Goal: Transaction & Acquisition: Purchase product/service

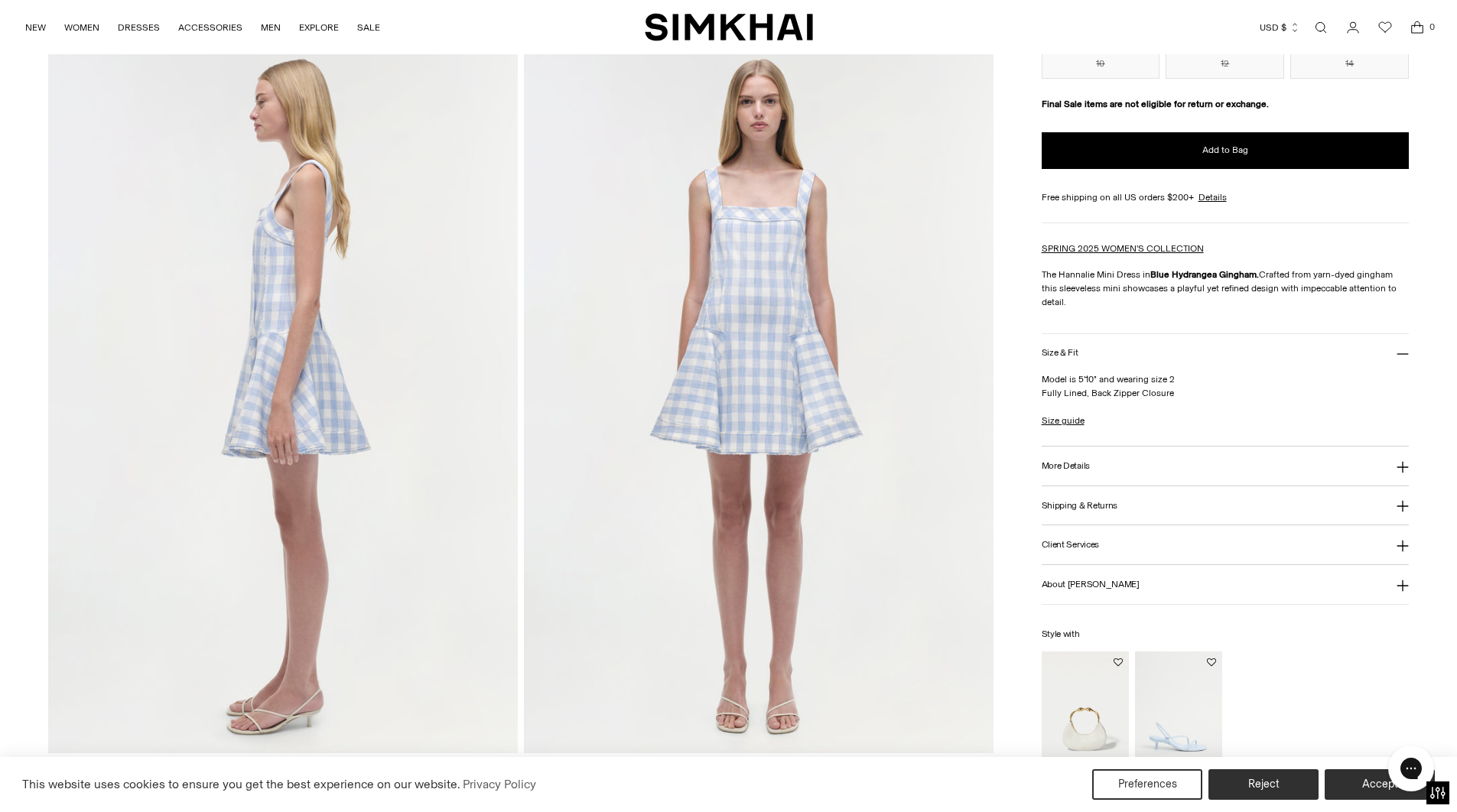
scroll to position [773, 0]
click at [1068, 423] on link "Size guide" at bounding box center [1063, 420] width 43 height 14
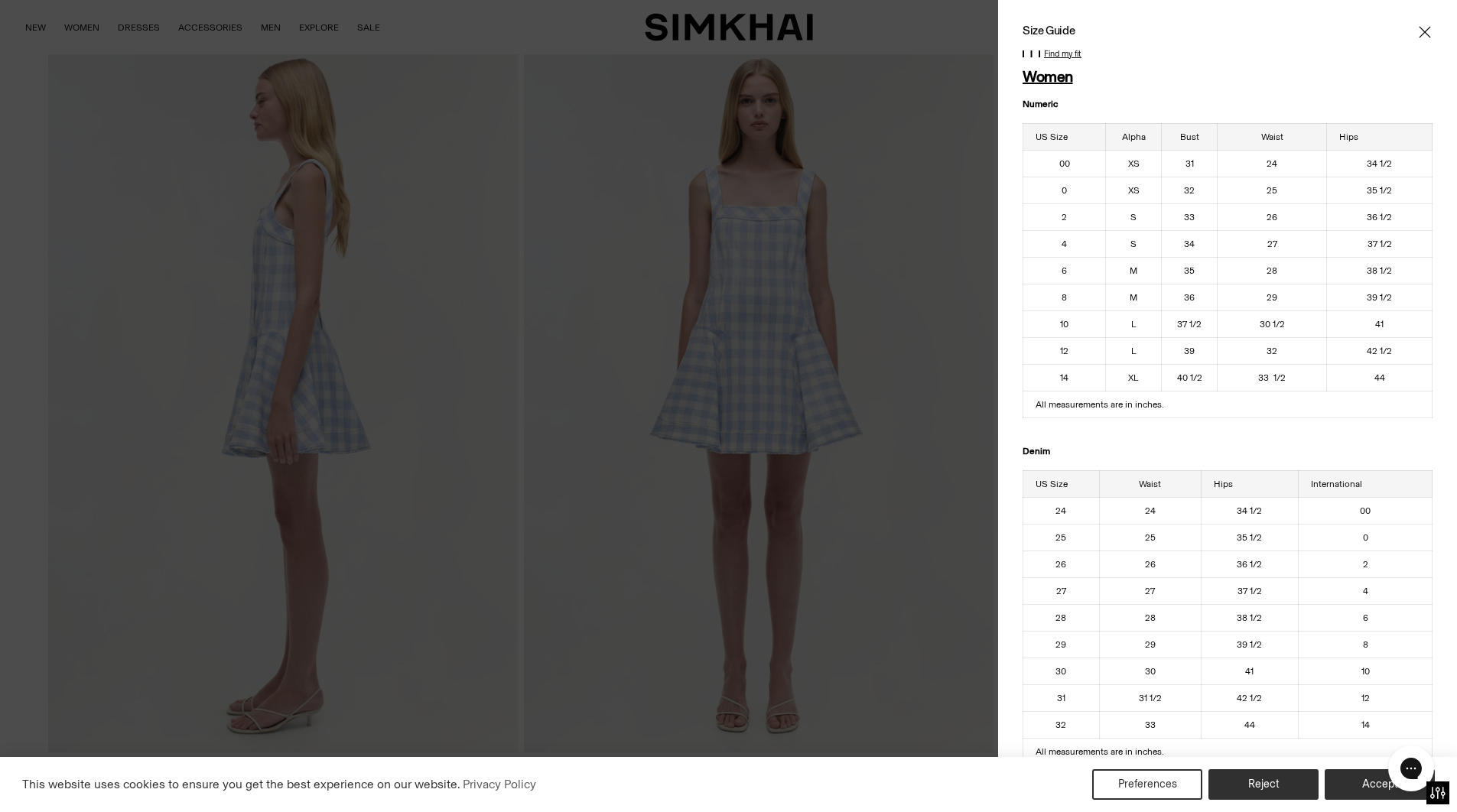
click at [1427, 34] on icon "Close" at bounding box center [1424, 32] width 11 height 11
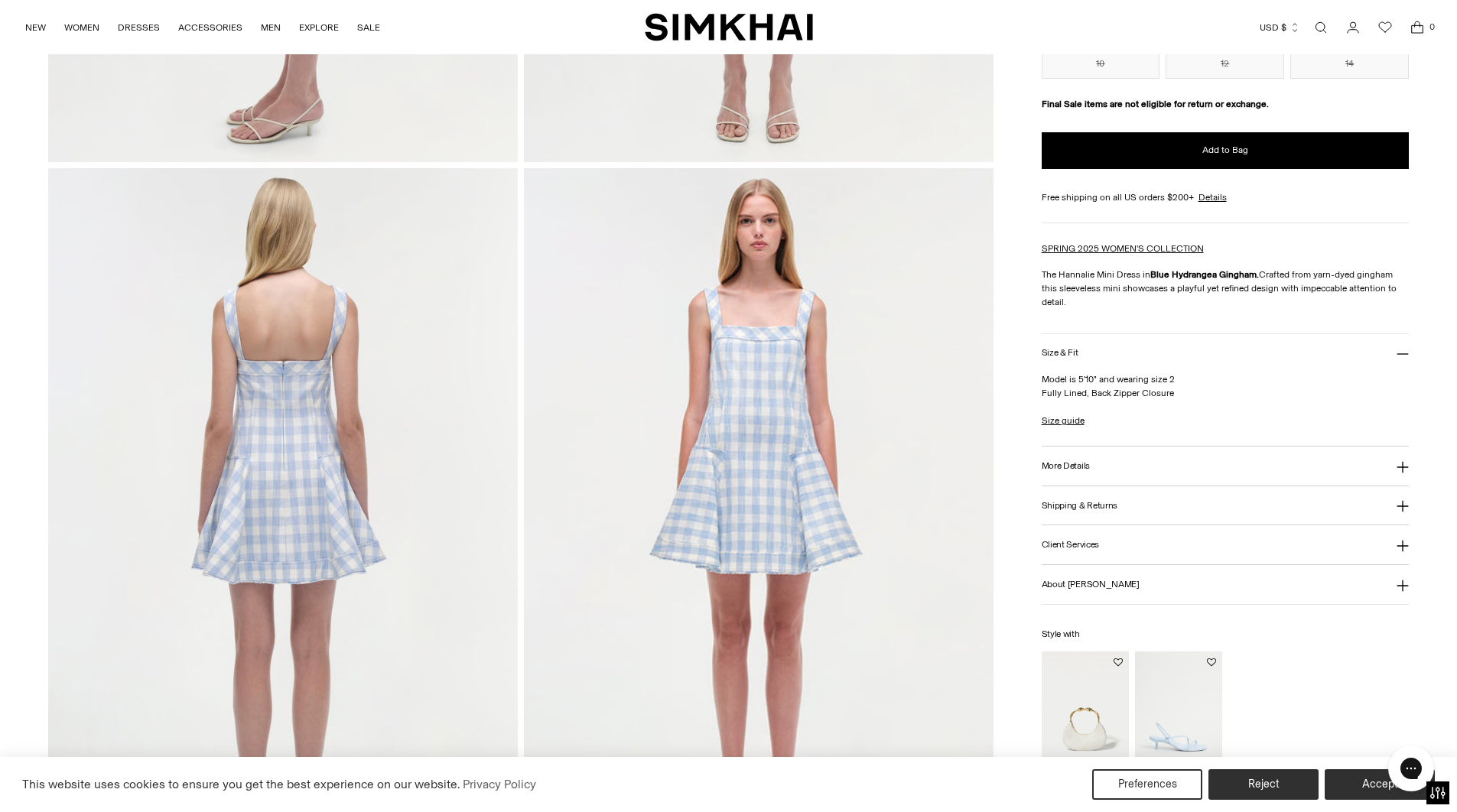
scroll to position [1375, 0]
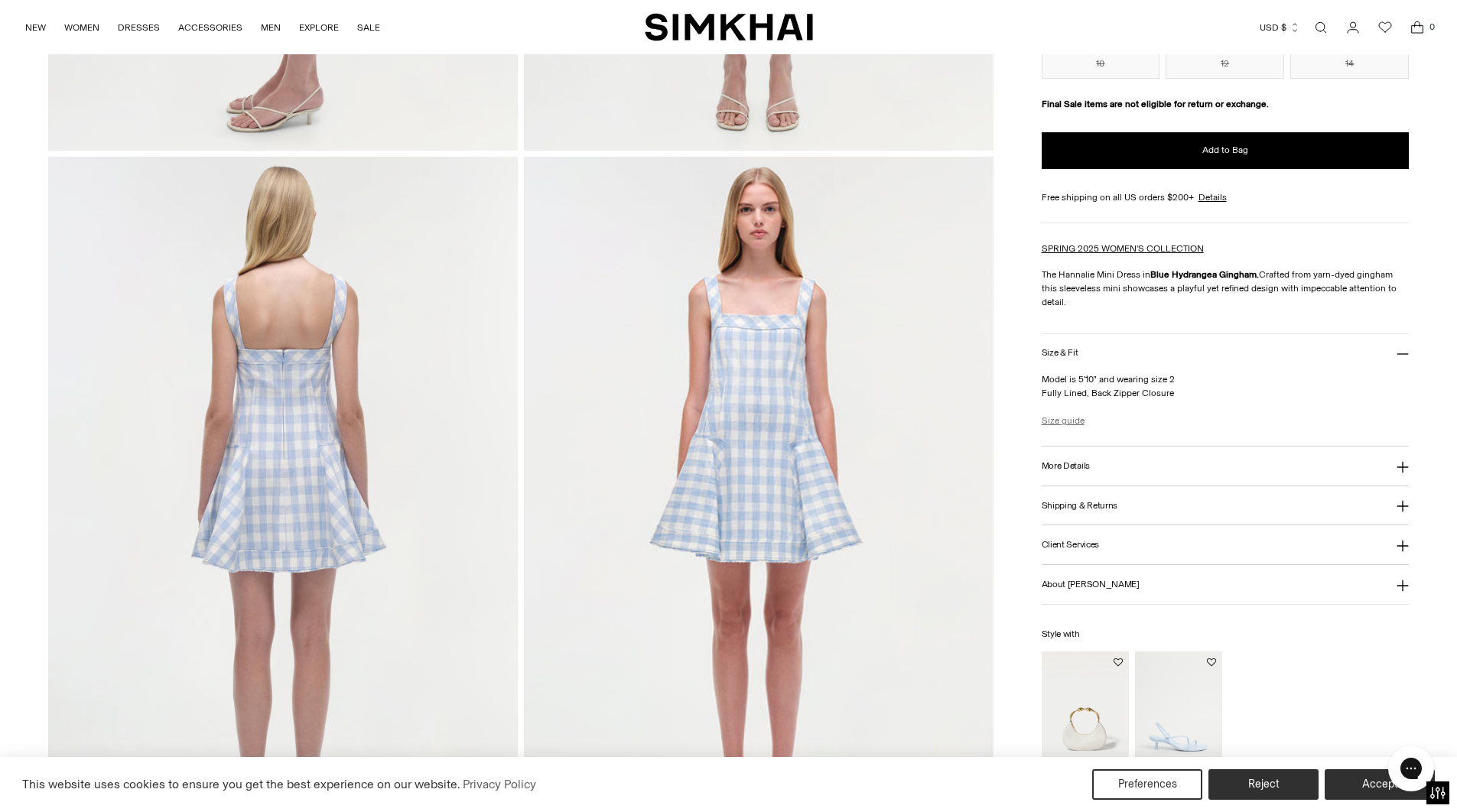
click at [1060, 423] on link "Size guide" at bounding box center [1063, 420] width 43 height 14
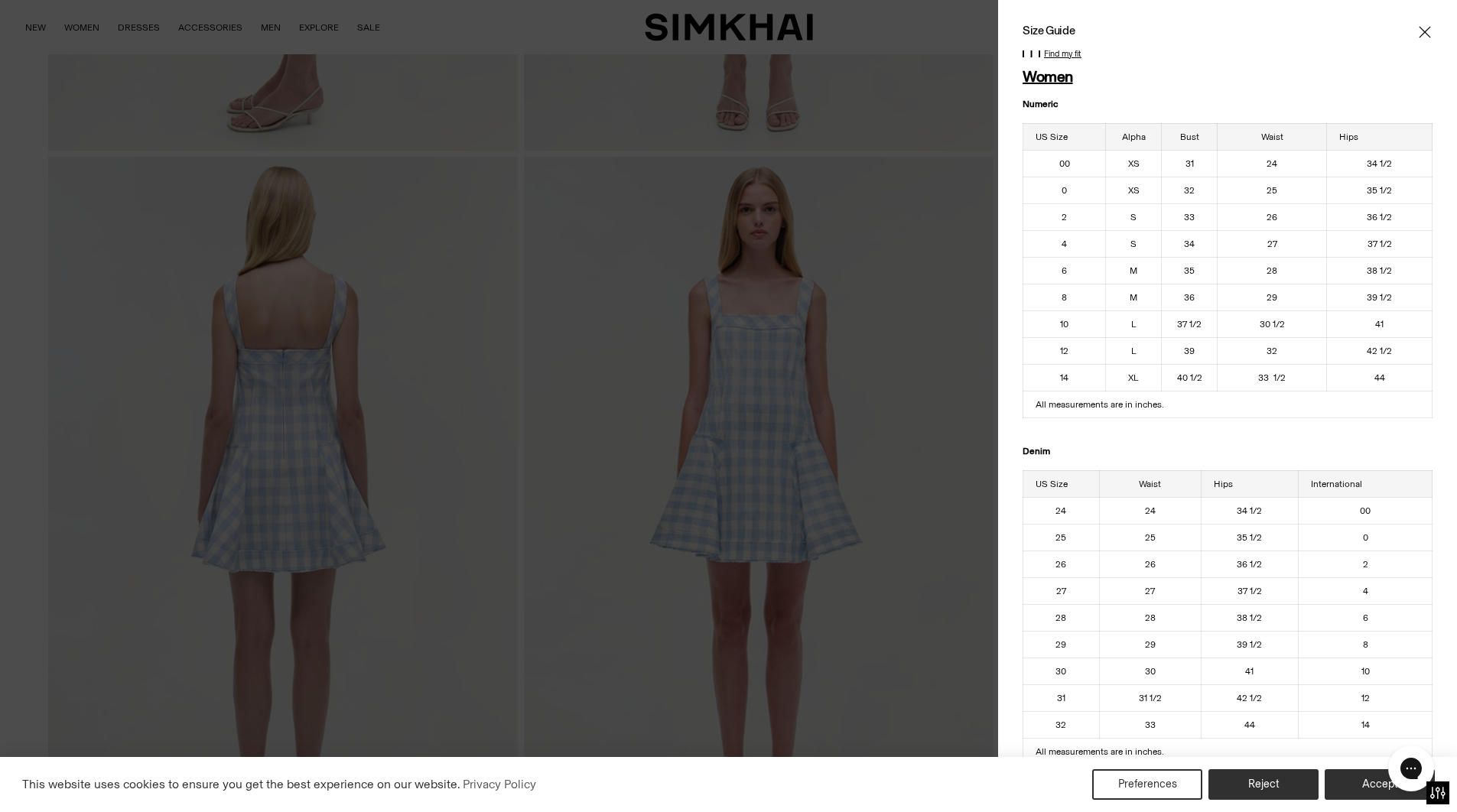
click at [1421, 31] on icon "Close" at bounding box center [1424, 32] width 12 height 15
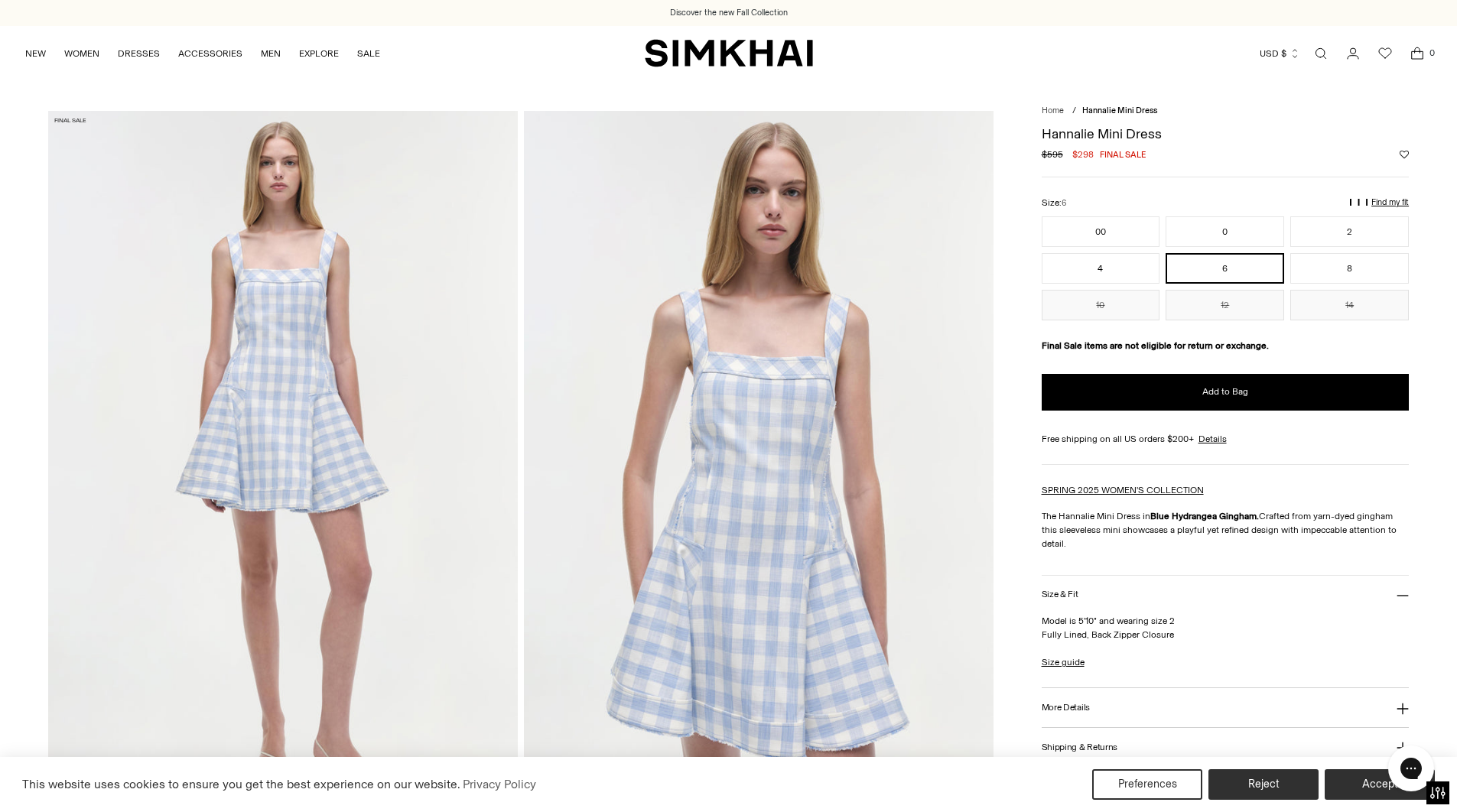
scroll to position [0, 0]
click at [1138, 202] on p "Find my fit" at bounding box center [1129, 216] width 18 height 28
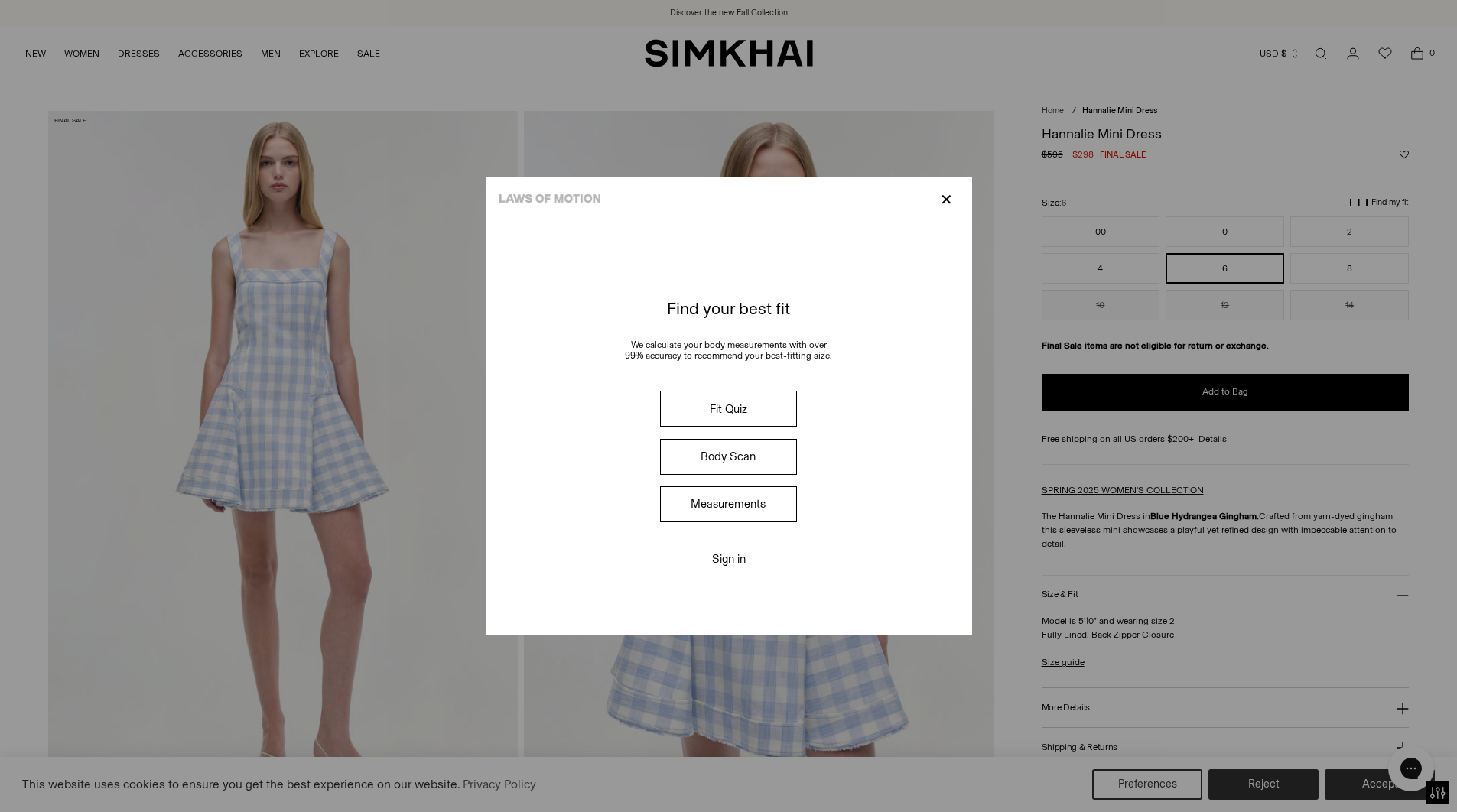
click at [716, 408] on button "Fit Quiz" at bounding box center [728, 409] width 136 height 36
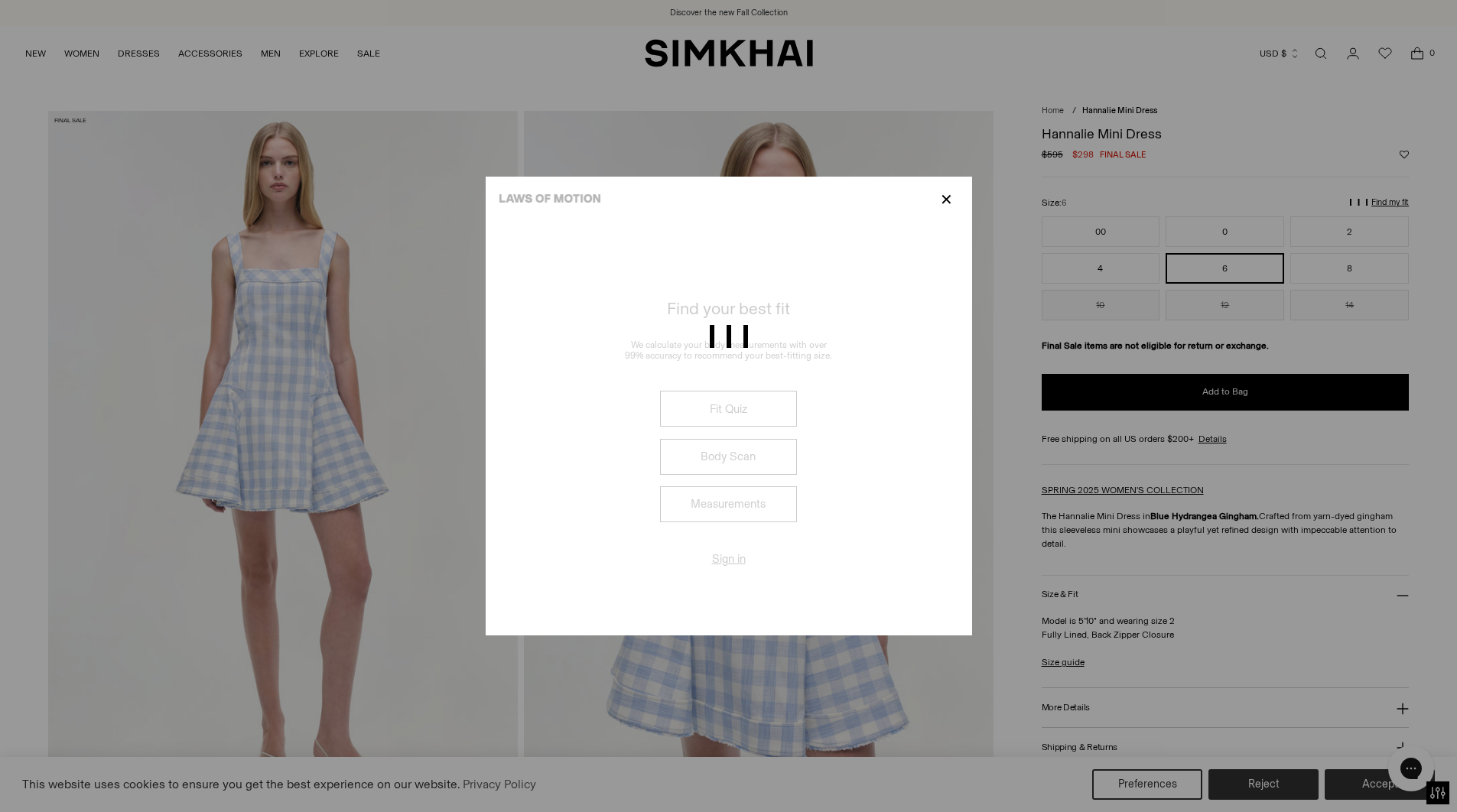
click at [945, 201] on div at bounding box center [728, 406] width 1457 height 812
click at [947, 202] on div at bounding box center [728, 406] width 1457 height 812
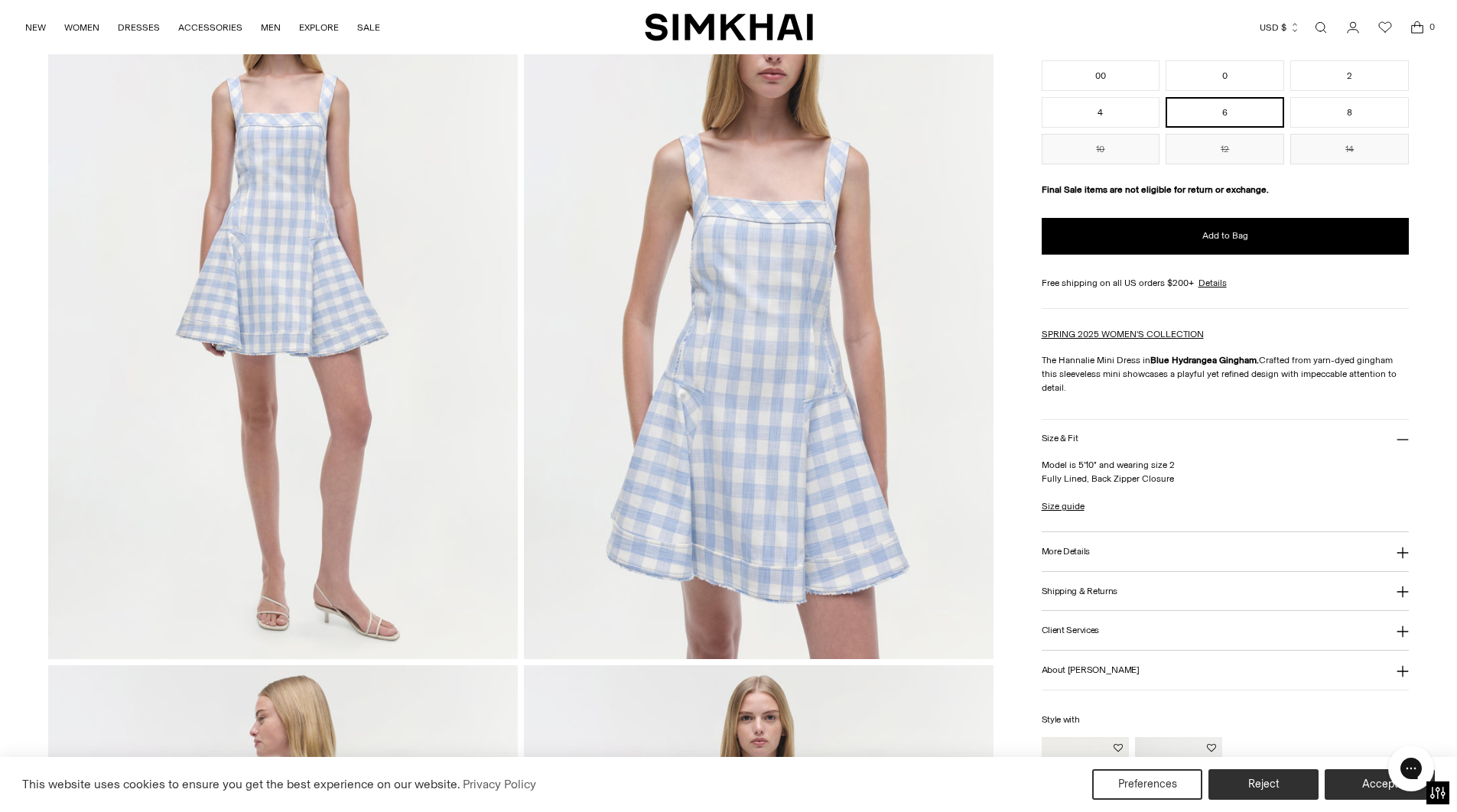
scroll to position [170, 0]
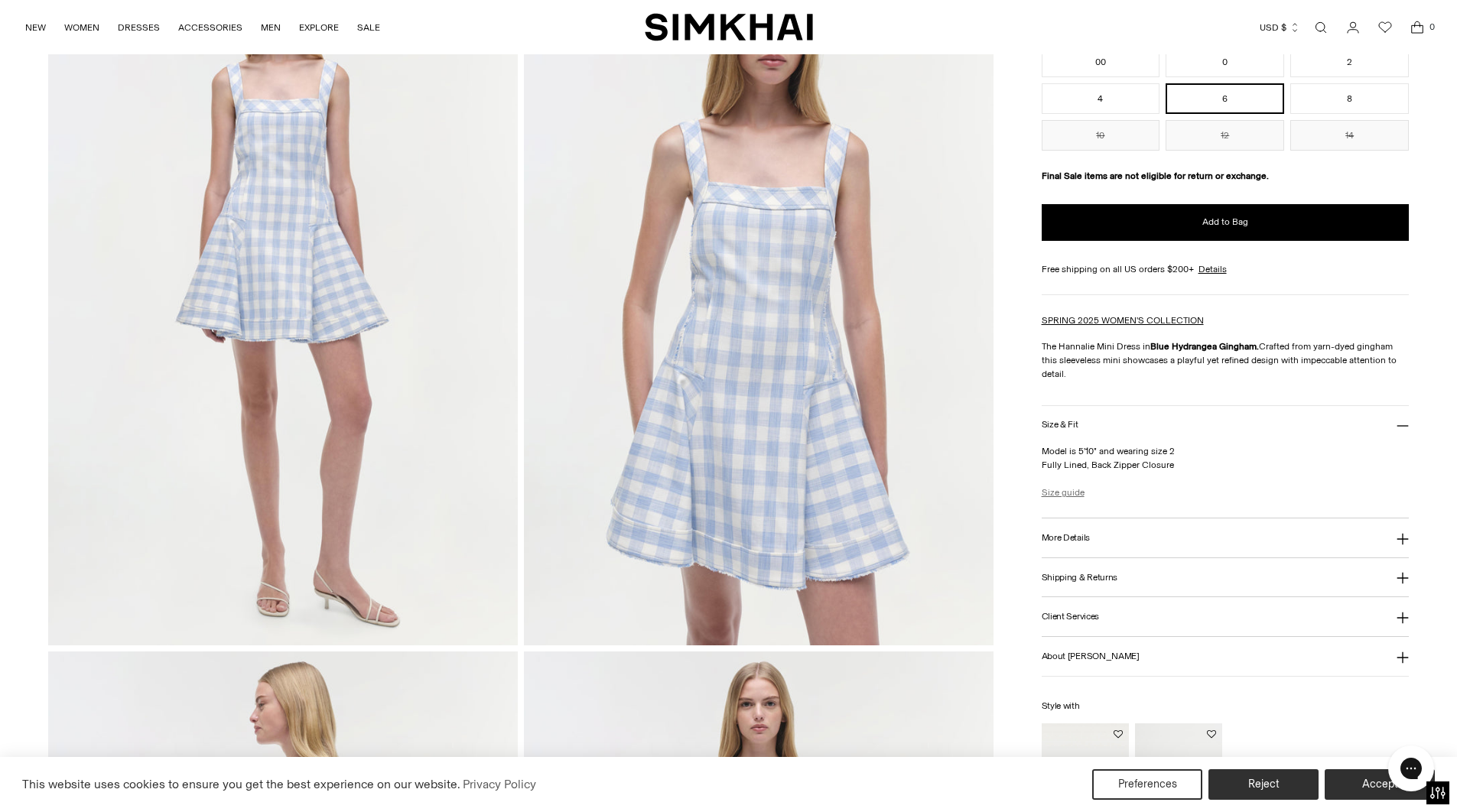
click at [1063, 492] on link "Size guide" at bounding box center [1063, 492] width 43 height 14
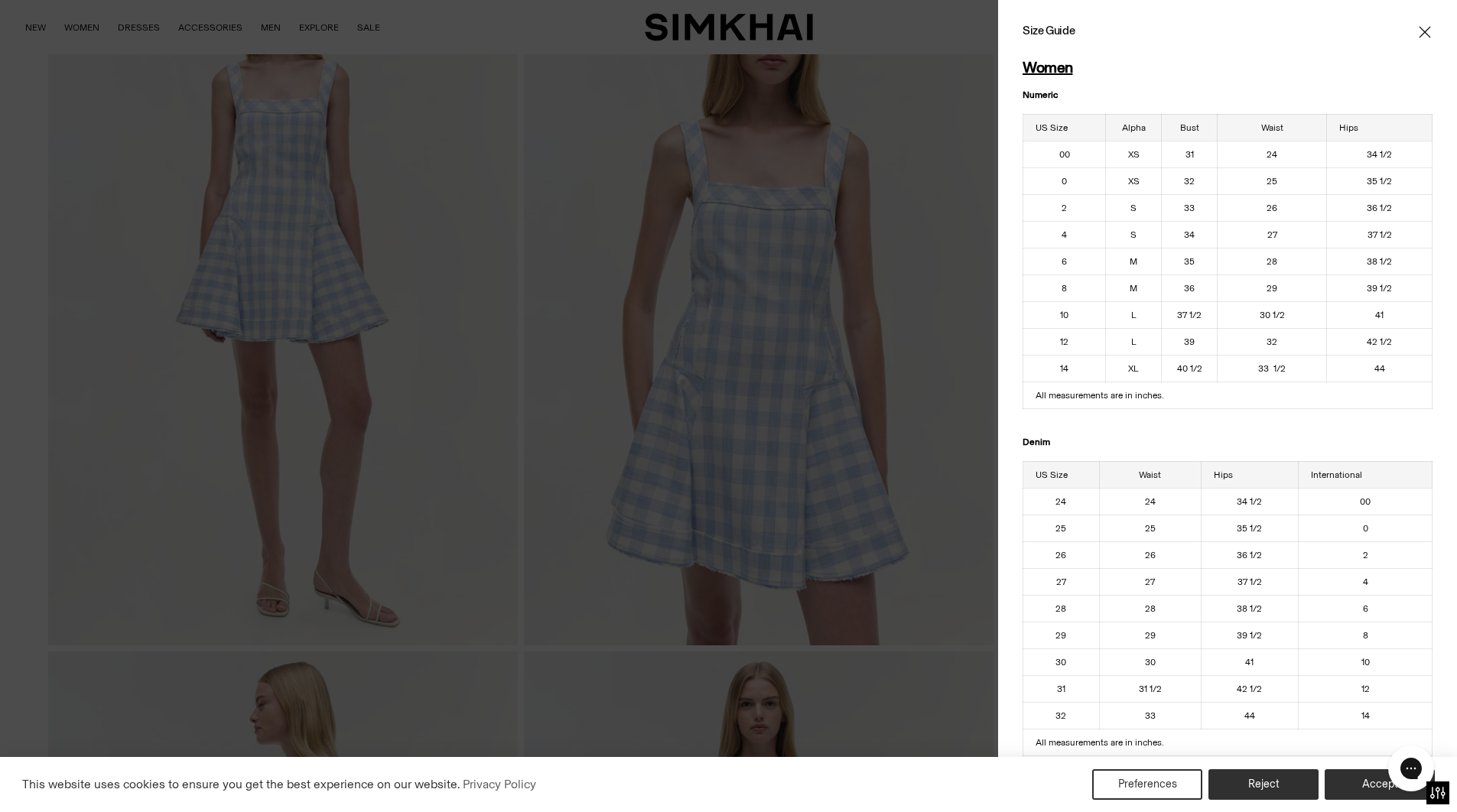
click at [1431, 33] on span "Close" at bounding box center [1424, 32] width 15 height 15
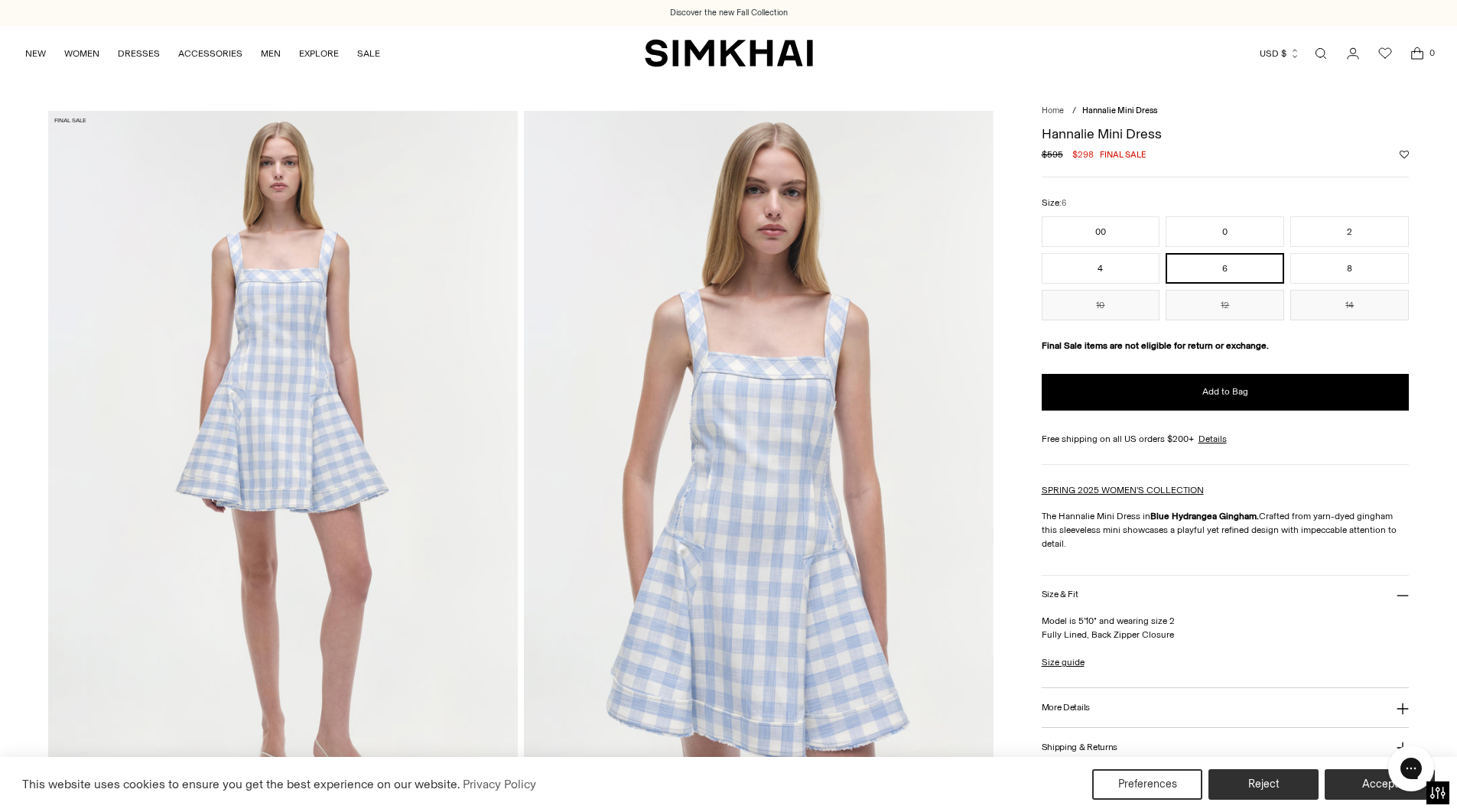
scroll to position [0, 0]
click at [1058, 660] on link "Size guide" at bounding box center [1063, 662] width 43 height 14
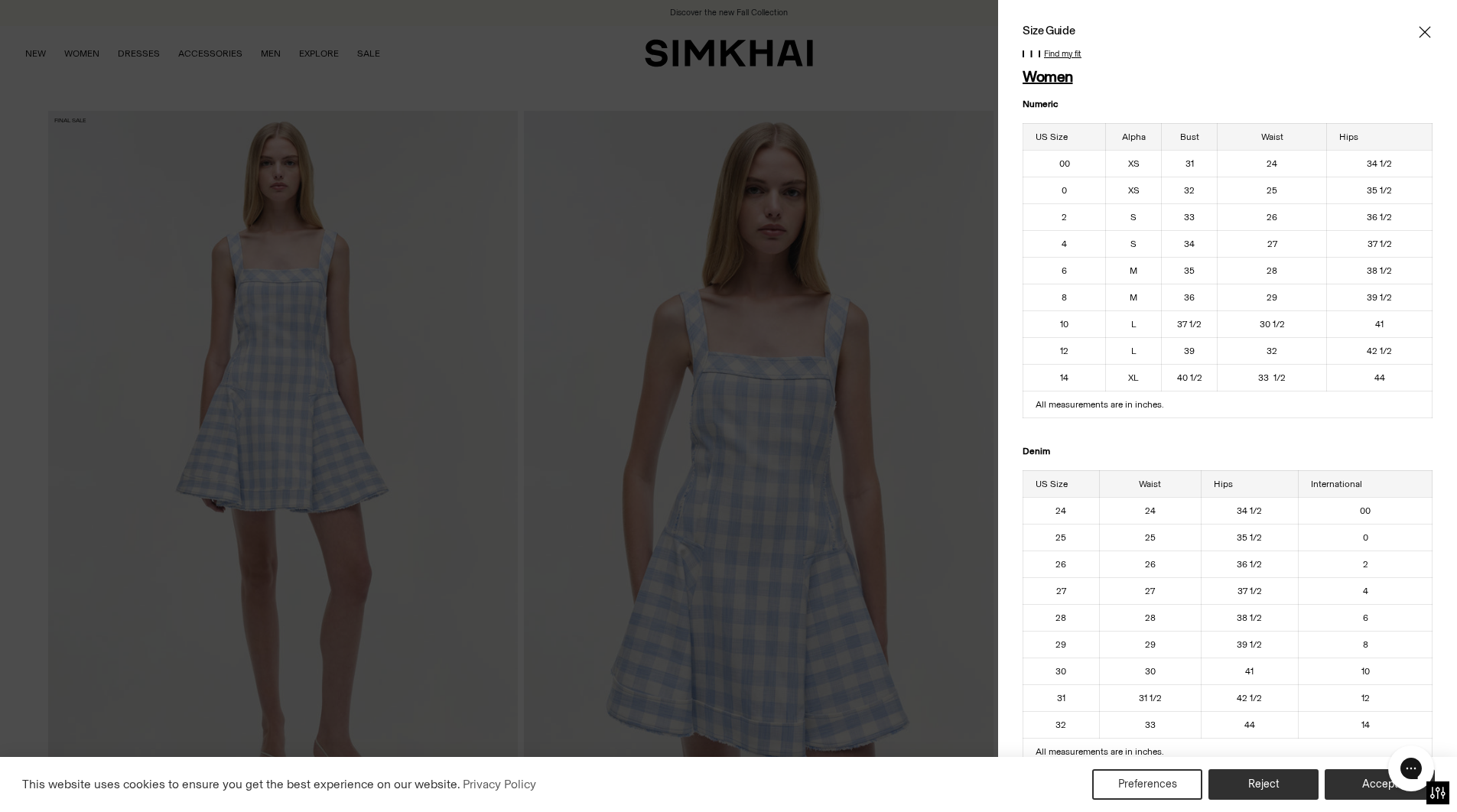
click at [1053, 51] on p "Find my fit" at bounding box center [1063, 54] width 37 height 9
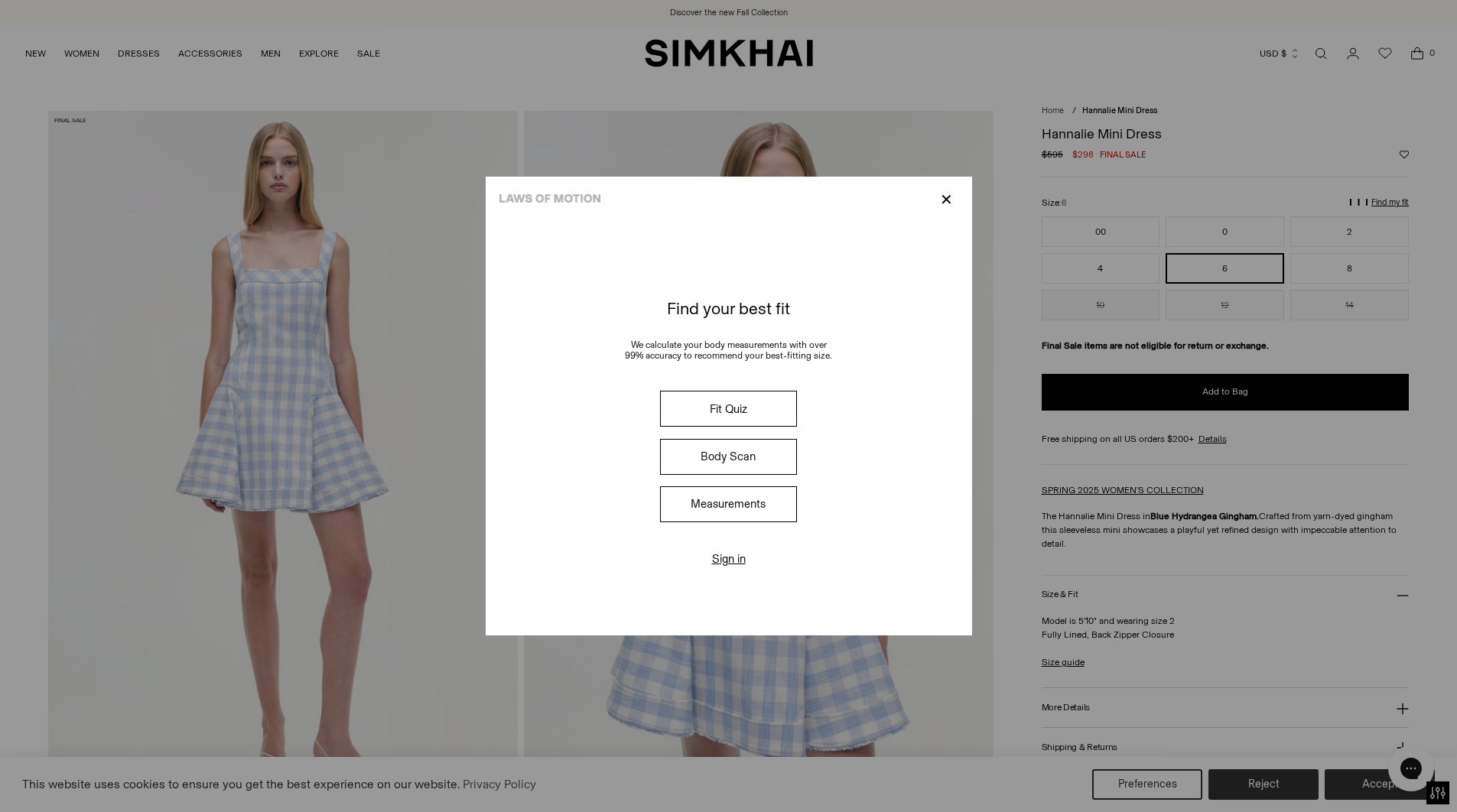
click at [756, 503] on button "Measurements" at bounding box center [728, 504] width 136 height 36
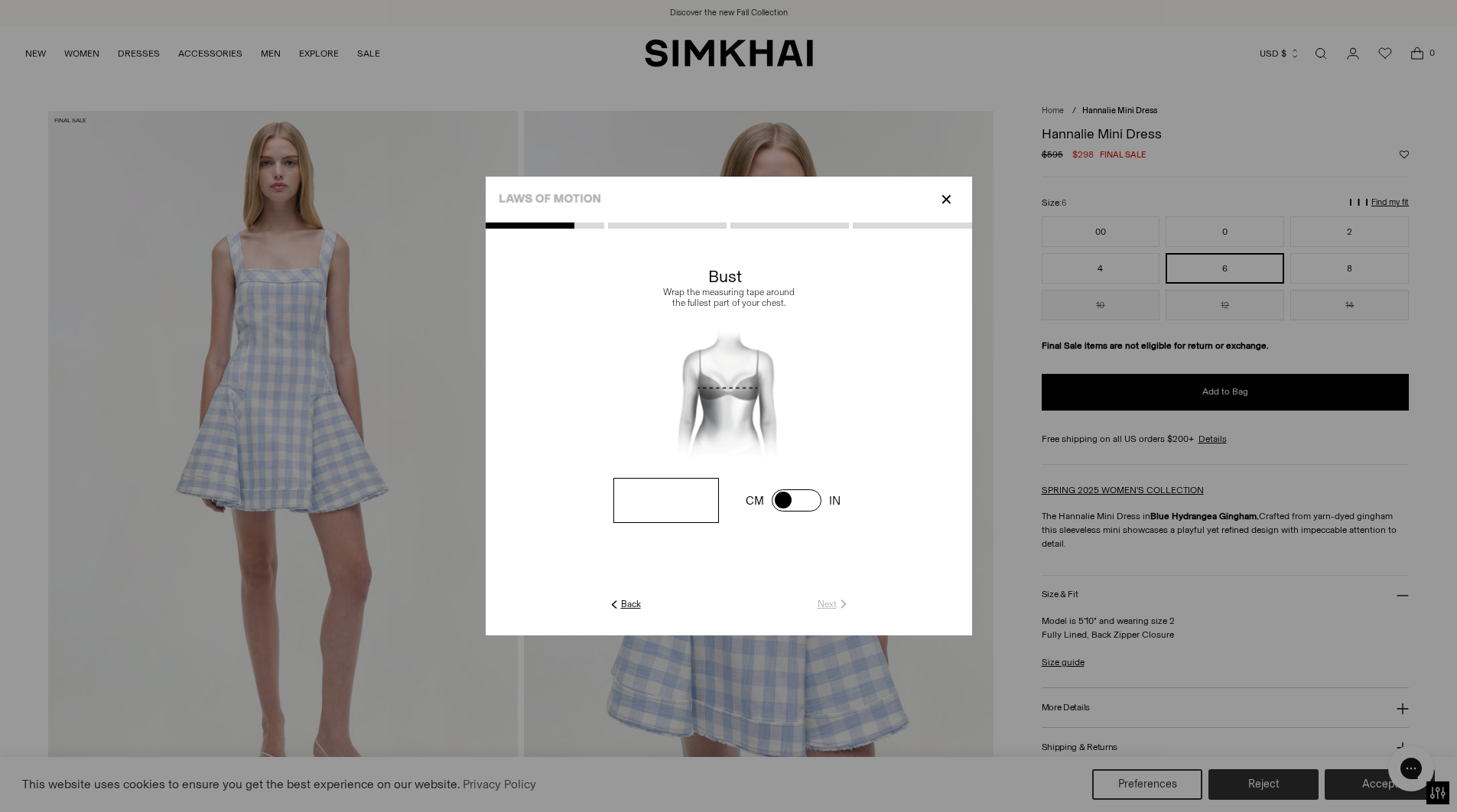
click at [642, 504] on input "number" at bounding box center [666, 501] width 105 height 46
type input "**"
click at [825, 606] on link "Next" at bounding box center [834, 604] width 33 height 14
click at [0, 0] on input "number" at bounding box center [0, 0] width 0 height 0
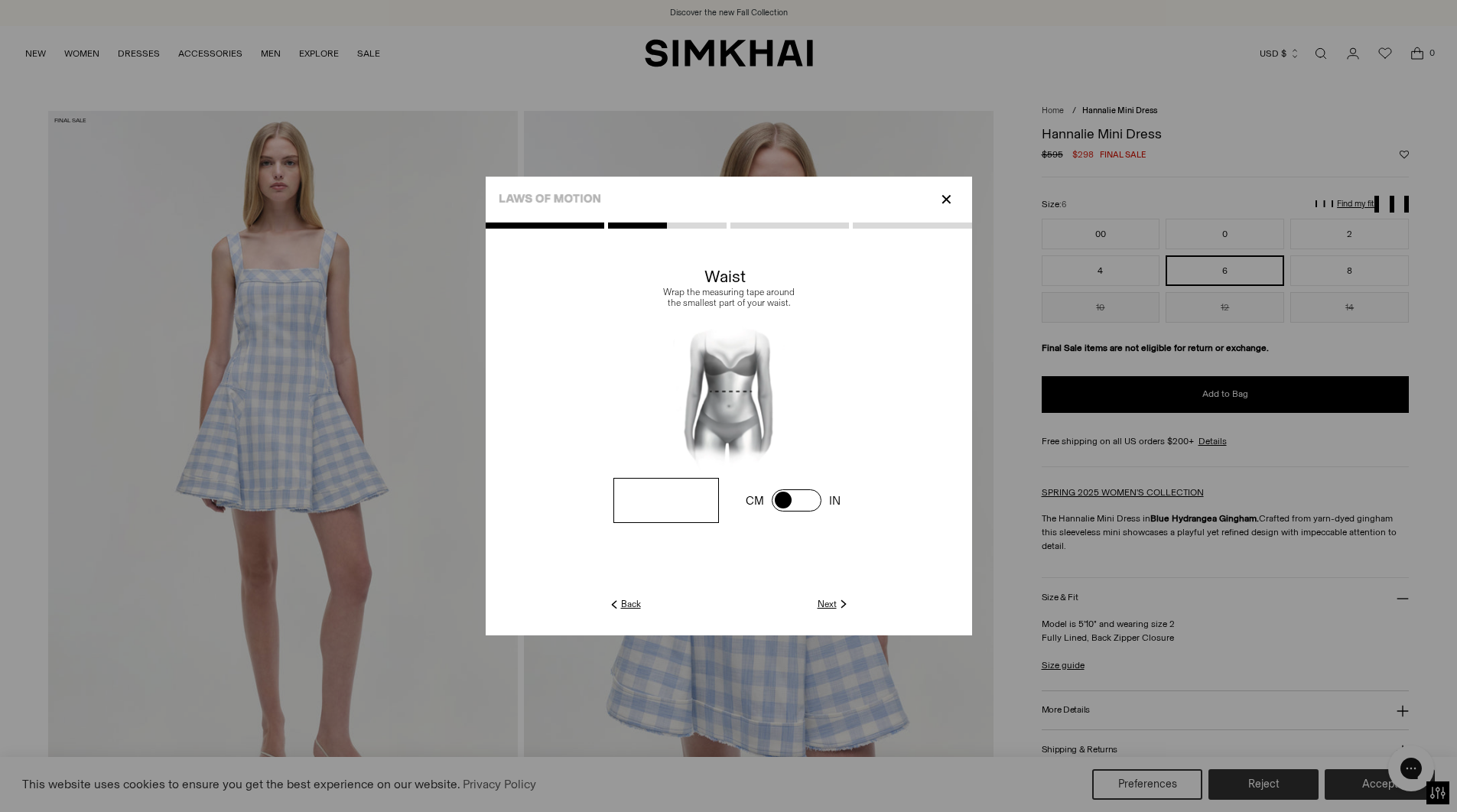
type input "**"
click at [837, 605] on img at bounding box center [843, 604] width 14 height 14
click at [0, 0] on input "number" at bounding box center [0, 0] width 0 height 0
type input "**"
click at [823, 599] on link "Next" at bounding box center [834, 604] width 33 height 14
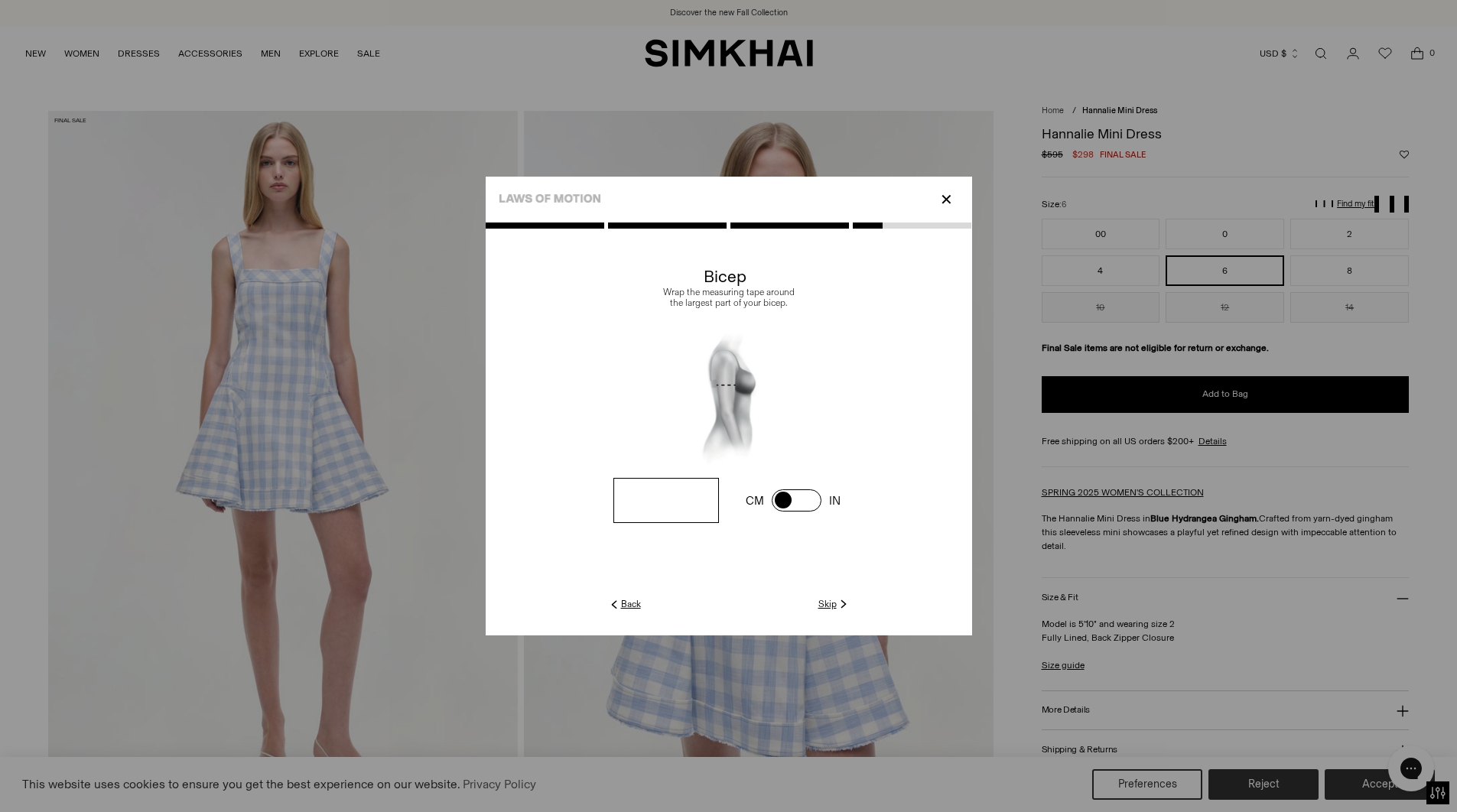
click at [0, 0] on input "number" at bounding box center [0, 0] width 0 height 0
click at [827, 603] on link "Next" at bounding box center [834, 604] width 33 height 14
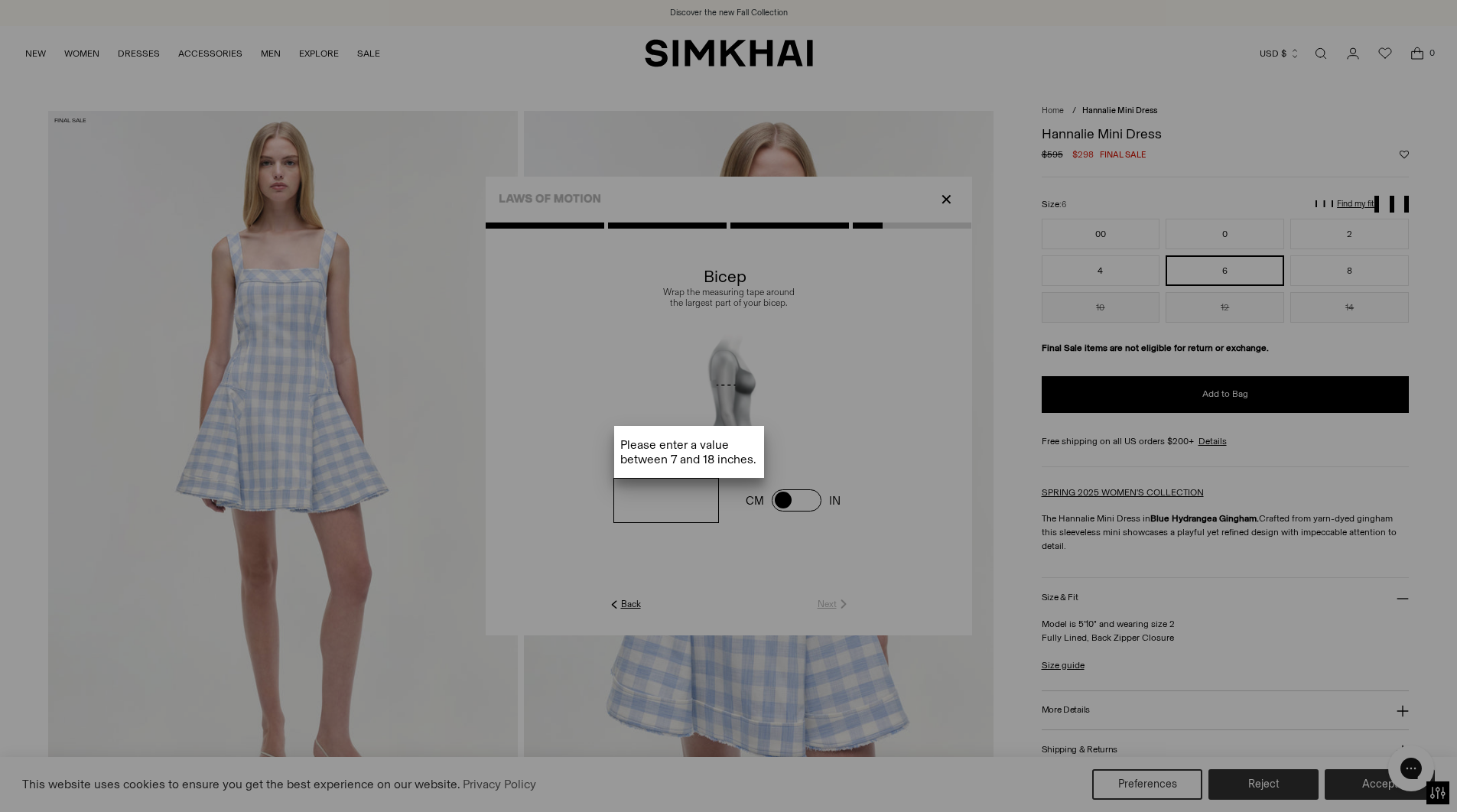
click at [679, 506] on div at bounding box center [728, 555] width 486 height 812
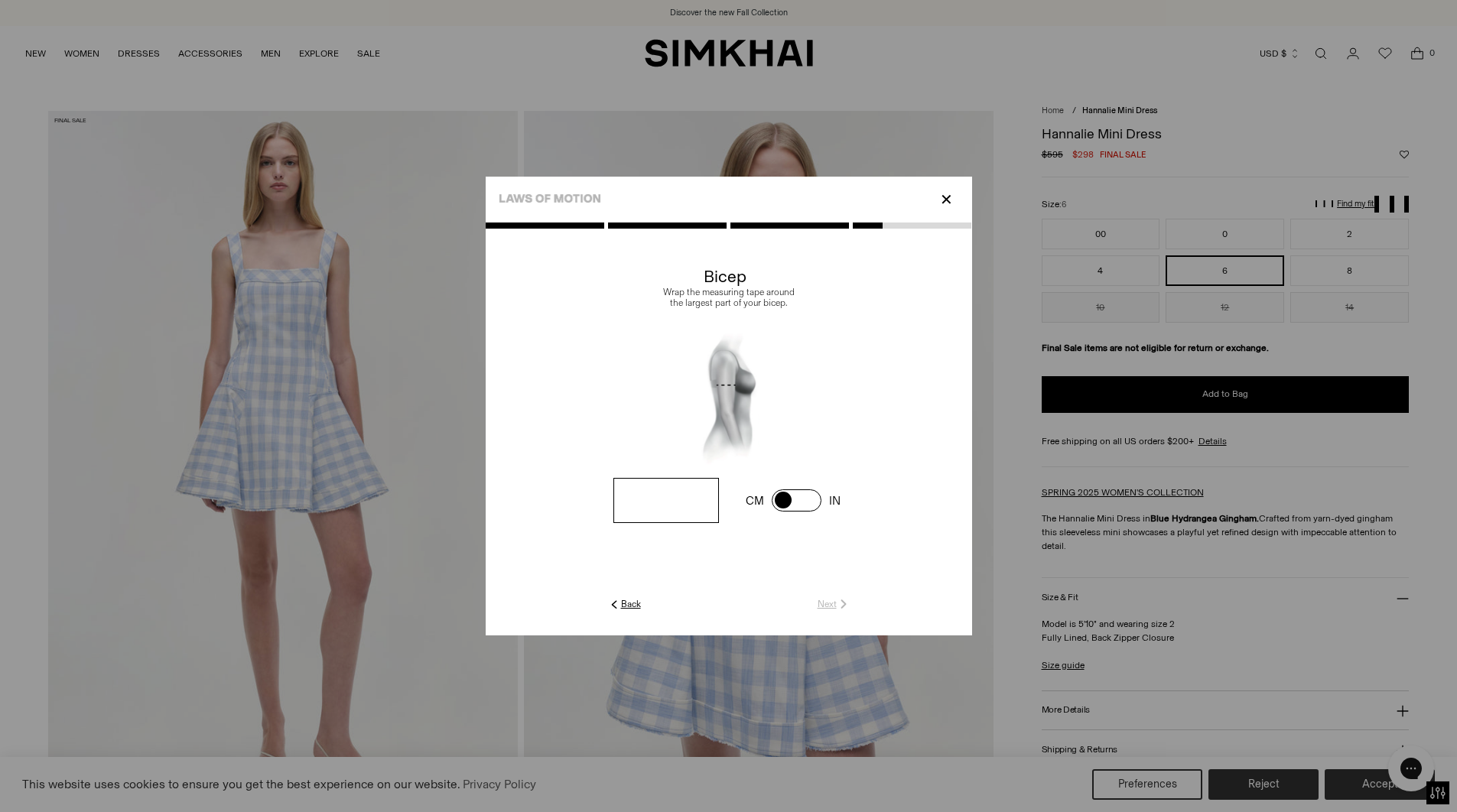
drag, startPoint x: 678, startPoint y: 498, endPoint x: 657, endPoint y: 499, distance: 21.0
click at [0, 0] on input "**" at bounding box center [0, 0] width 0 height 0
type input "**"
click at [829, 604] on link "Next" at bounding box center [834, 604] width 33 height 14
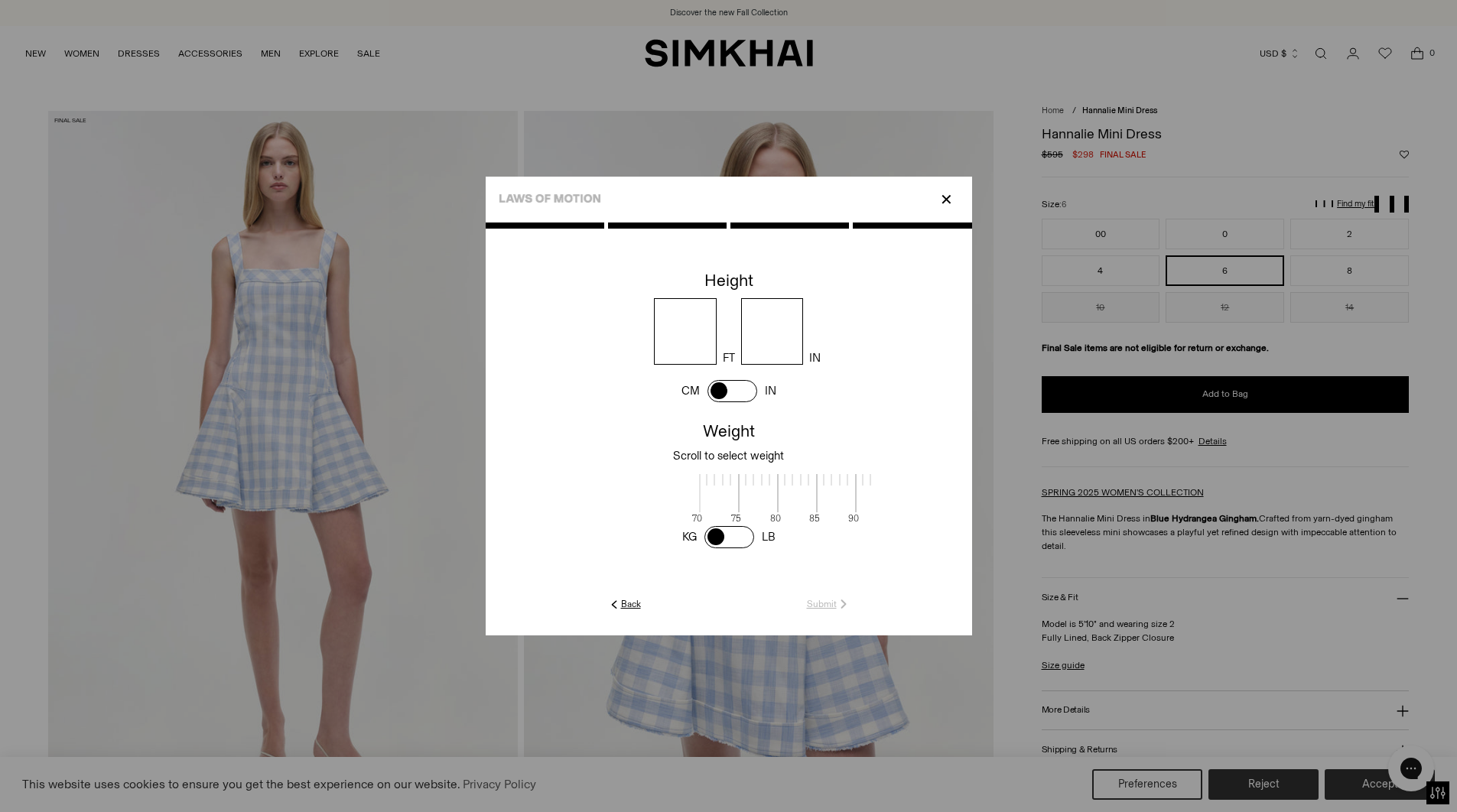
scroll to position [3, 498]
click at [594, 508] on span at bounding box center [612, 491] width 41 height 38
click at [683, 338] on input "number" at bounding box center [685, 332] width 63 height 67
type input "*"
click at [774, 336] on input "number" at bounding box center [772, 332] width 63 height 67
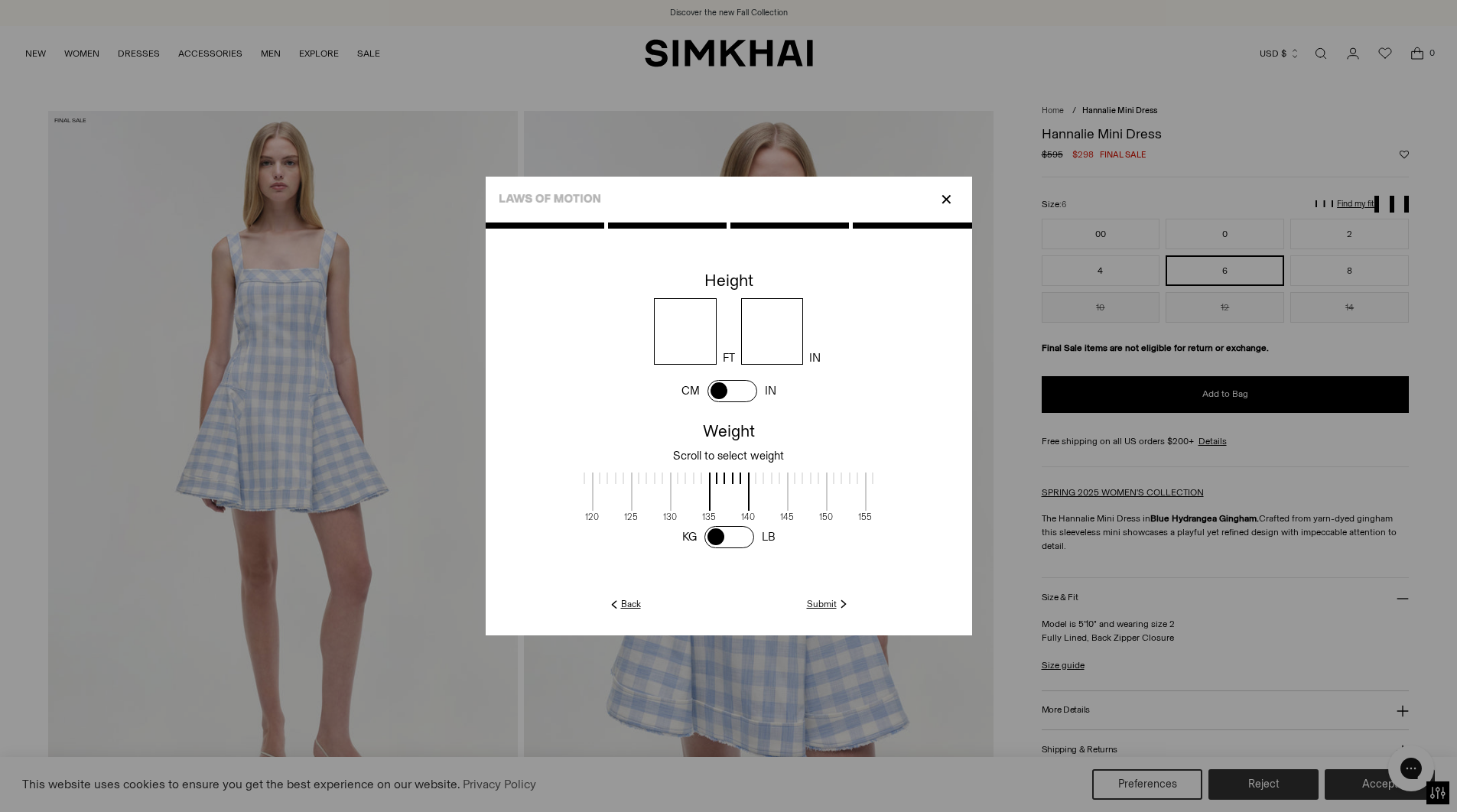
type input "*"
drag, startPoint x: 709, startPoint y: 498, endPoint x: 821, endPoint y: 497, distance: 112.0
click at [821, 497] on span at bounding box center [842, 491] width 41 height 38
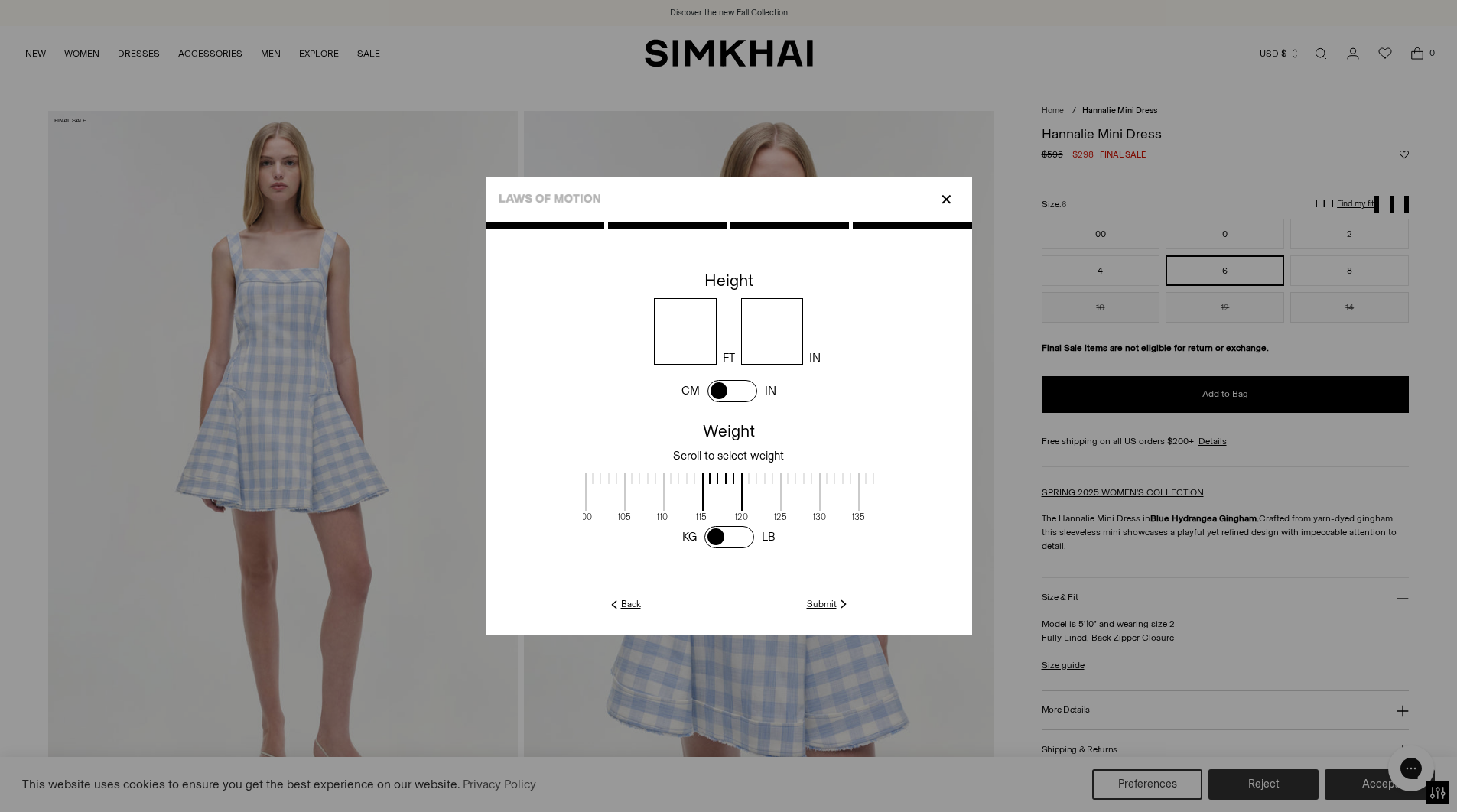
drag, startPoint x: 757, startPoint y: 493, endPoint x: 794, endPoint y: 493, distance: 37.0
click at [794, 493] on span at bounding box center [801, 491] width 41 height 38
click at [821, 603] on link "Submit" at bounding box center [829, 604] width 44 height 14
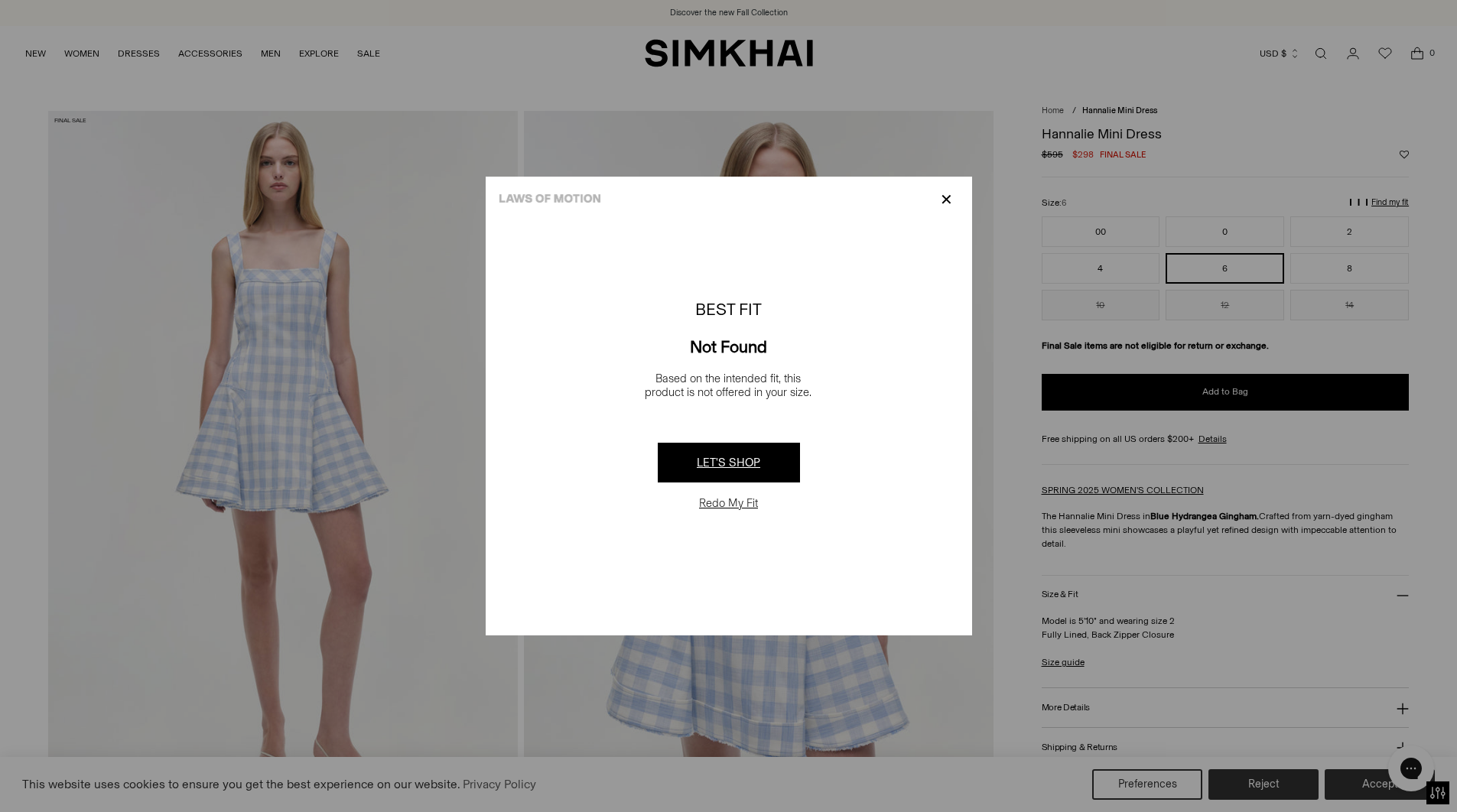
click at [745, 498] on button "Redo My Fit" at bounding box center [728, 503] width 68 height 15
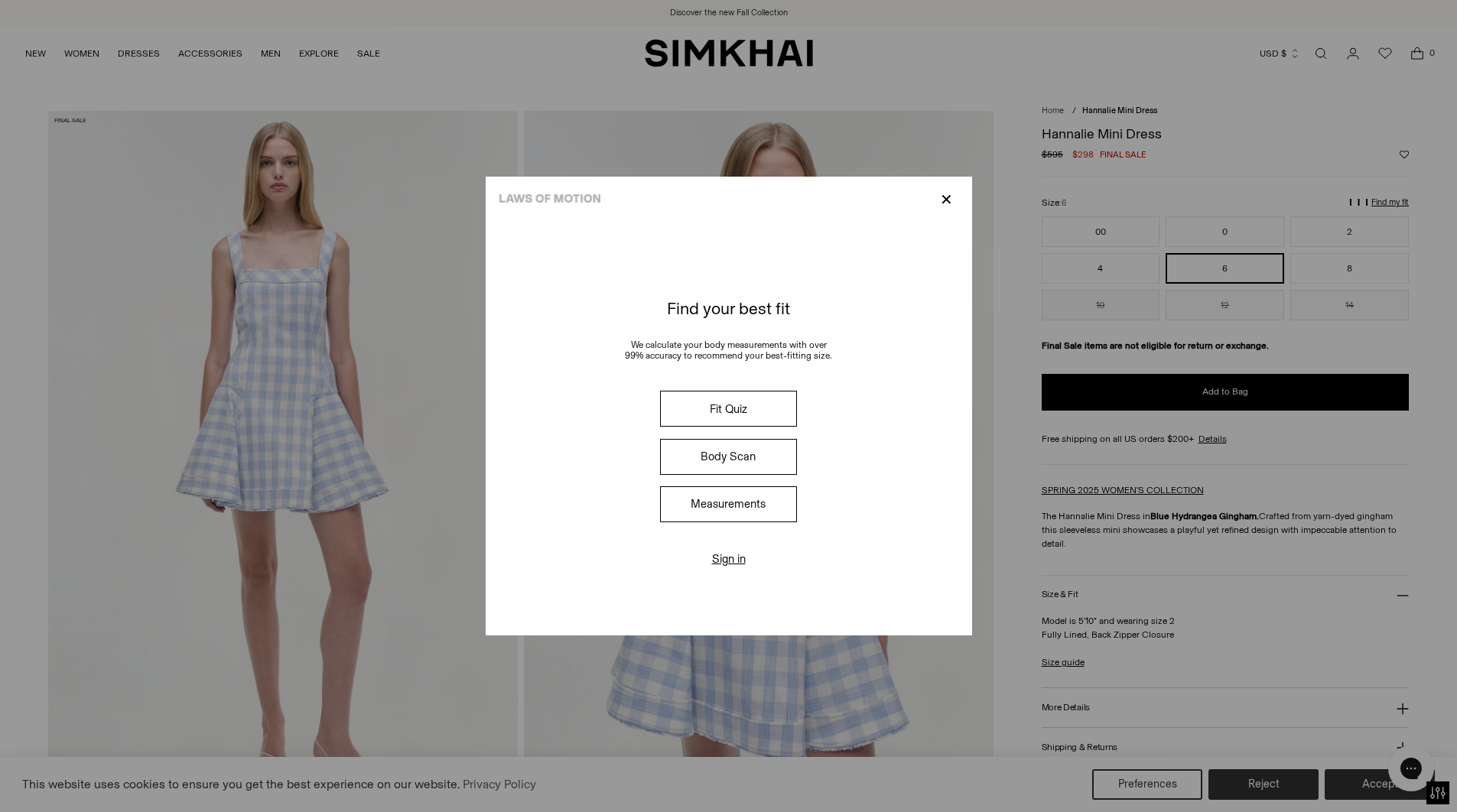
click at [731, 407] on button "Fit Quiz" at bounding box center [728, 409] width 136 height 36
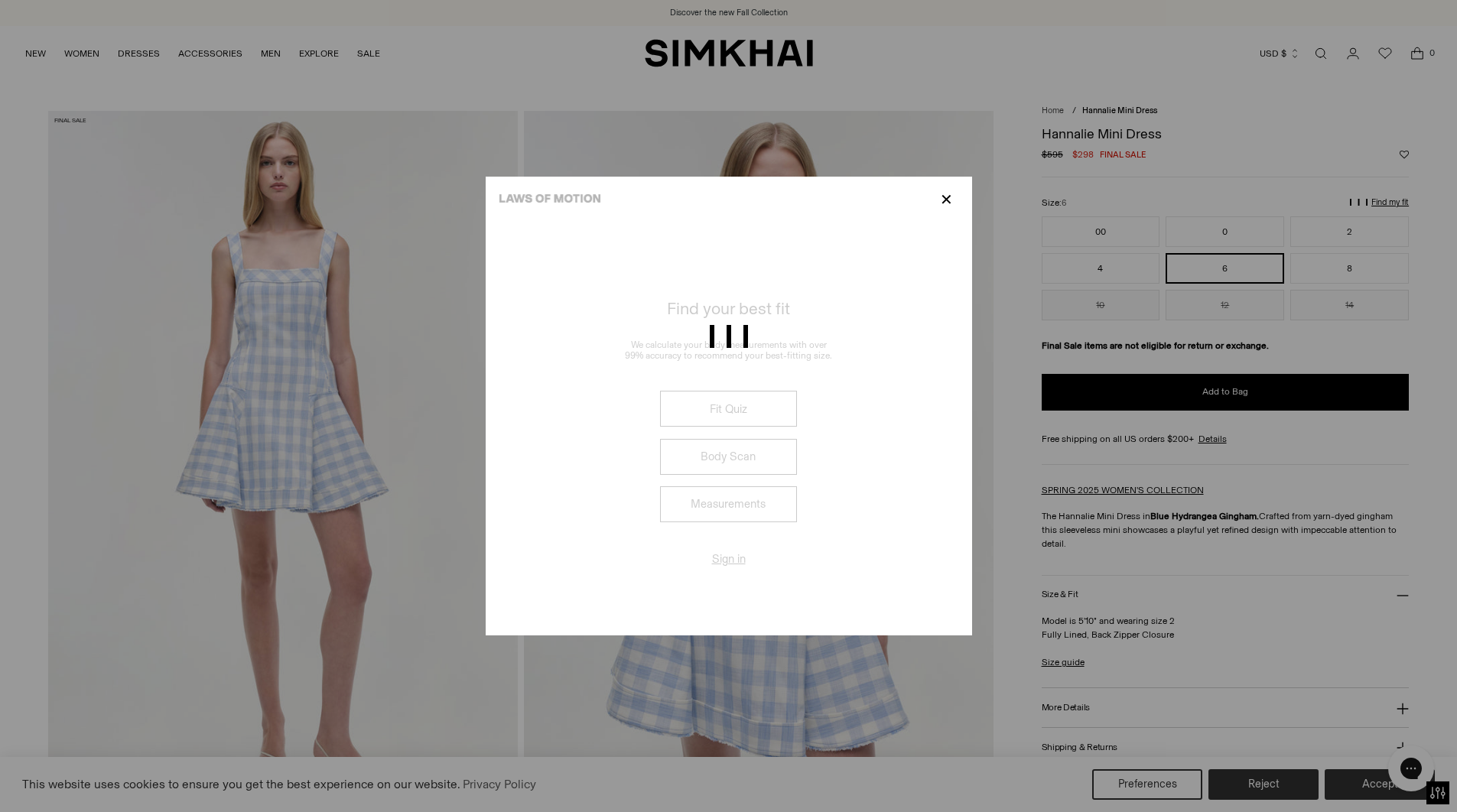
click at [945, 199] on div at bounding box center [728, 406] width 1457 height 812
